Goal: Information Seeking & Learning: Learn about a topic

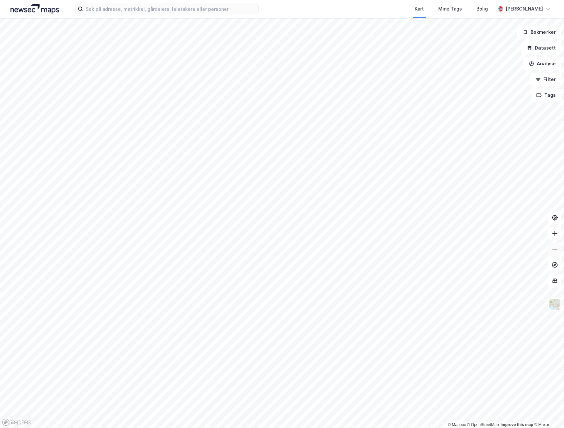
click at [553, 247] on icon at bounding box center [554, 249] width 7 height 7
click at [555, 234] on icon at bounding box center [554, 233] width 7 height 7
click at [557, 236] on icon at bounding box center [554, 233] width 7 height 7
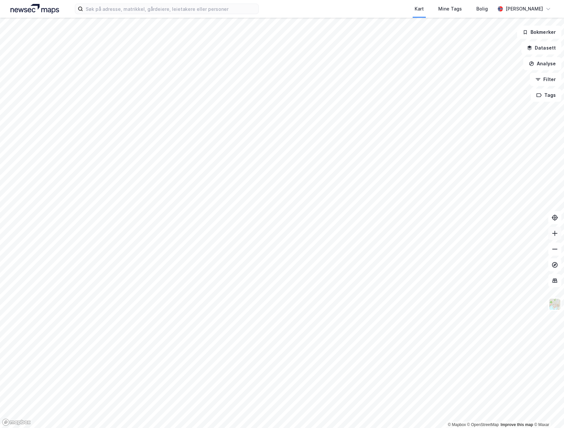
click at [557, 236] on icon at bounding box center [554, 233] width 7 height 7
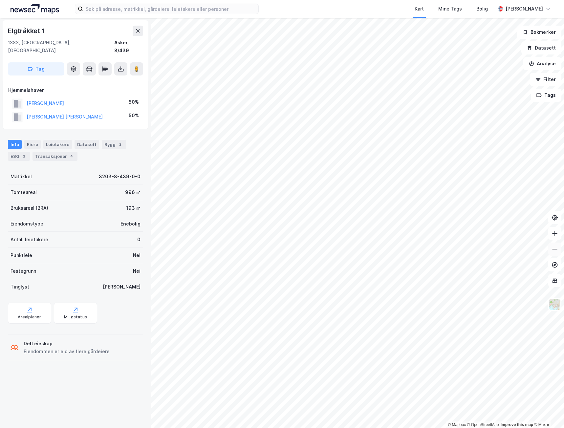
click at [555, 253] on button at bounding box center [554, 249] width 13 height 13
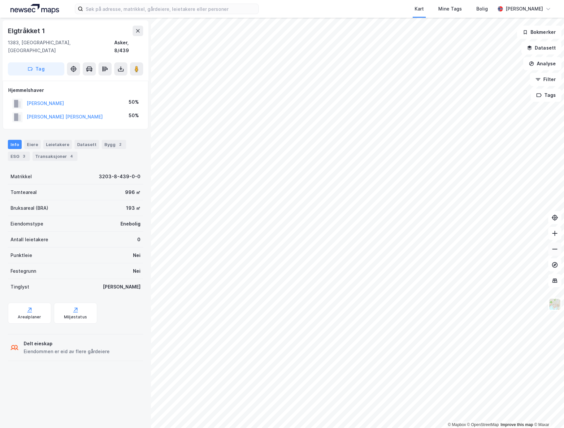
click at [554, 253] on button at bounding box center [554, 249] width 13 height 13
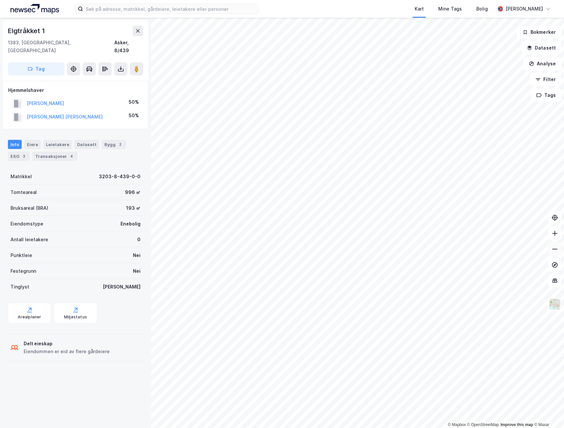
click at [554, 251] on icon at bounding box center [554, 249] width 7 height 7
click at [557, 233] on icon at bounding box center [554, 233] width 5 height 1
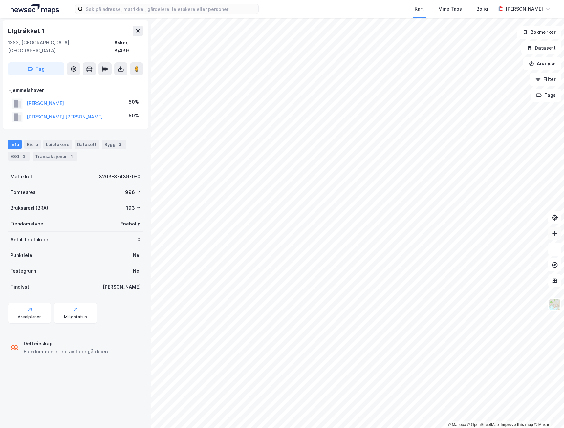
click at [557, 233] on icon at bounding box center [554, 233] width 5 height 1
click at [559, 235] on button at bounding box center [554, 233] width 13 height 13
click at [558, 235] on button at bounding box center [554, 233] width 13 height 13
click at [560, 235] on button at bounding box center [554, 233] width 13 height 13
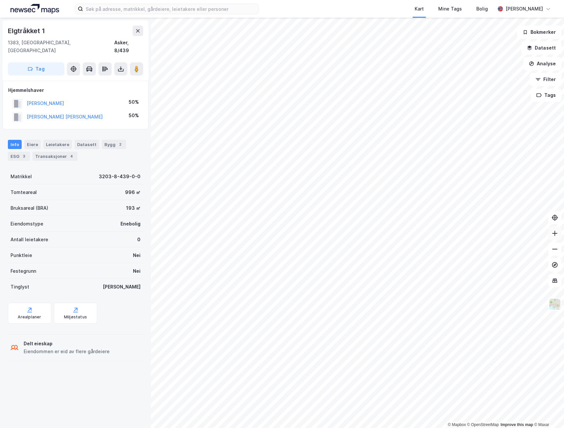
click at [560, 235] on button at bounding box center [554, 233] width 13 height 13
click at [558, 235] on button at bounding box center [554, 233] width 13 height 13
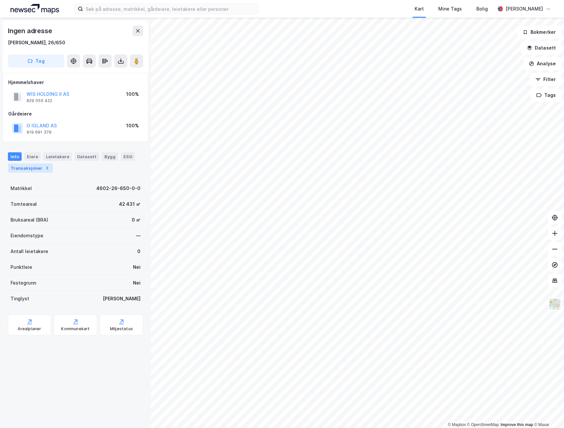
click at [22, 168] on div "Transaksjoner 2" at bounding box center [30, 167] width 45 height 9
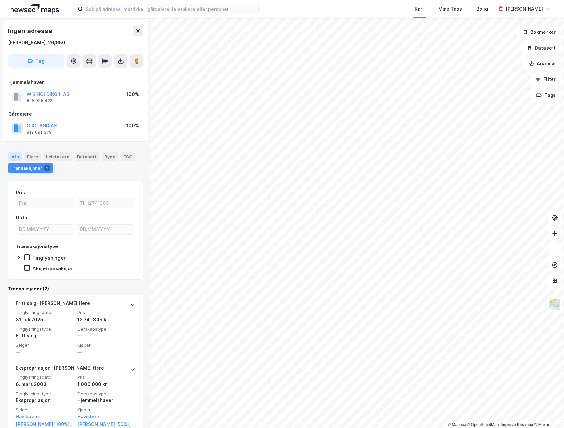
click at [16, 156] on div "Info" at bounding box center [15, 156] width 14 height 9
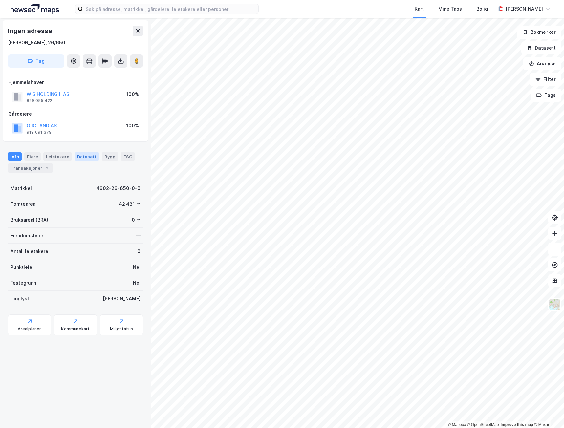
click at [88, 156] on div "Datasett" at bounding box center [87, 156] width 25 height 9
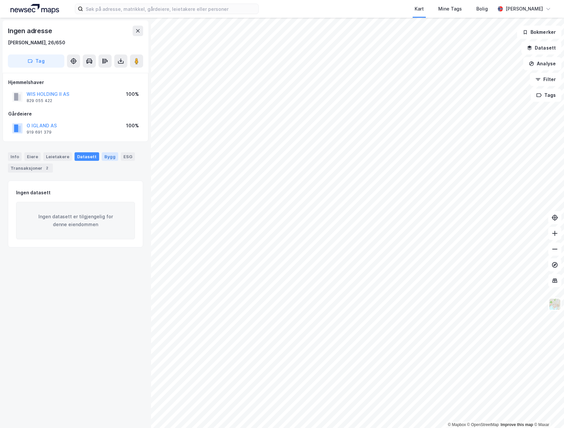
click at [105, 155] on div "Bygg" at bounding box center [110, 156] width 16 height 9
click at [36, 158] on div "Eiere" at bounding box center [32, 156] width 16 height 9
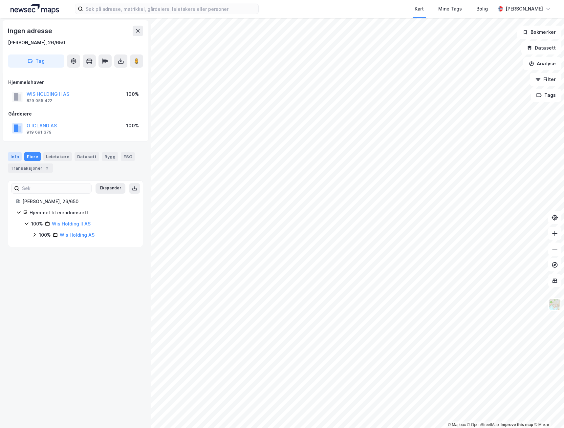
click at [14, 157] on div "Info" at bounding box center [15, 156] width 14 height 9
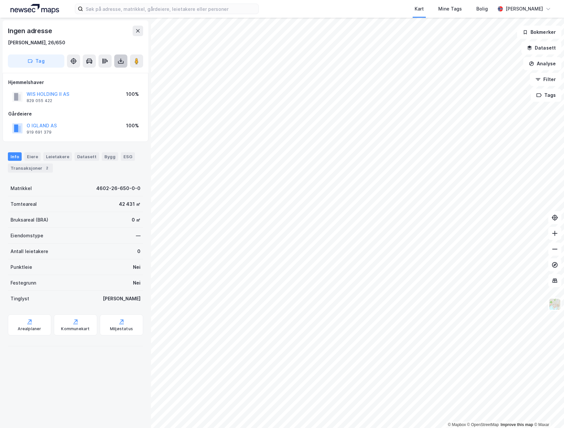
click at [123, 61] on icon at bounding box center [121, 61] width 7 height 7
click at [93, 73] on div "Last ned grunnbok" at bounding box center [88, 74] width 38 height 5
click at [100, 85] on div "Last ned matrikkelrapport" at bounding box center [96, 84] width 54 height 5
click at [36, 171] on div "Transaksjoner 2" at bounding box center [30, 167] width 45 height 9
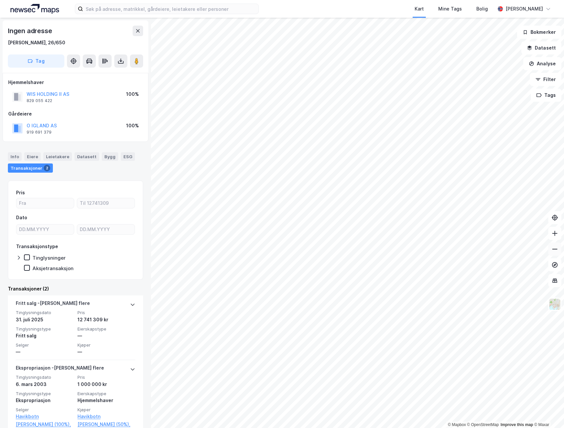
click at [556, 250] on icon at bounding box center [554, 249] width 7 height 7
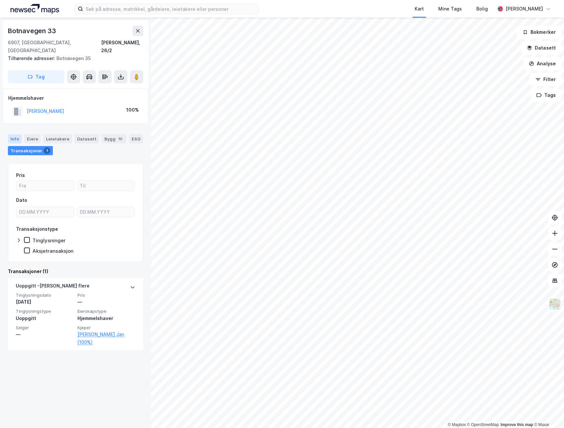
click at [14, 134] on div "Info" at bounding box center [15, 138] width 14 height 9
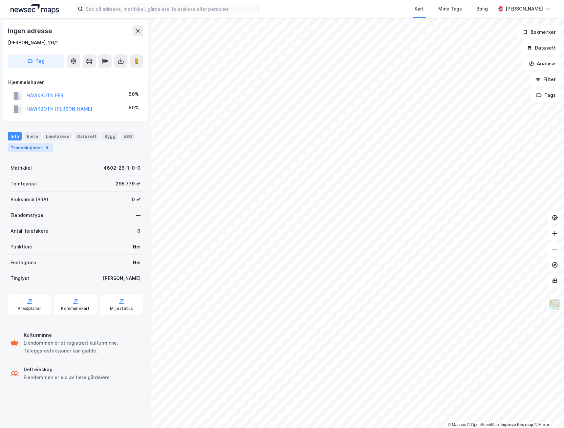
click at [19, 147] on div "Transaksjoner 4" at bounding box center [30, 147] width 45 height 9
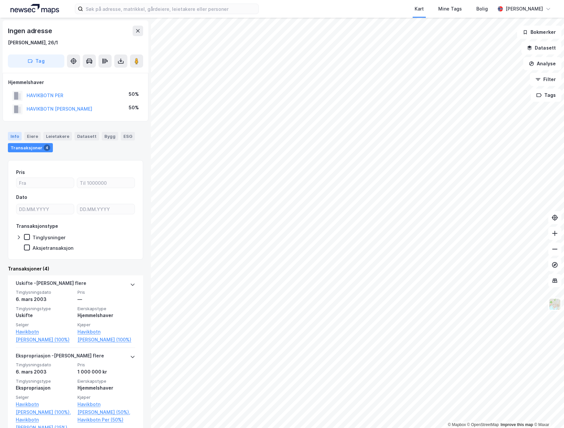
click at [15, 134] on div "Info" at bounding box center [15, 136] width 14 height 9
